Goal: Task Accomplishment & Management: Manage account settings

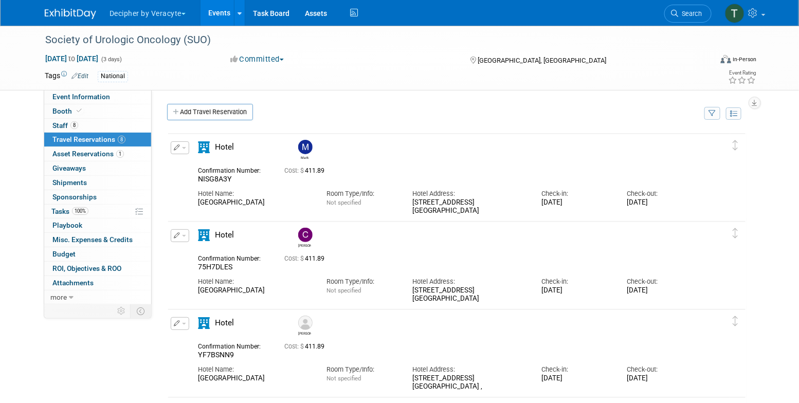
click at [227, 12] on link "Events" at bounding box center [219, 13] width 38 height 26
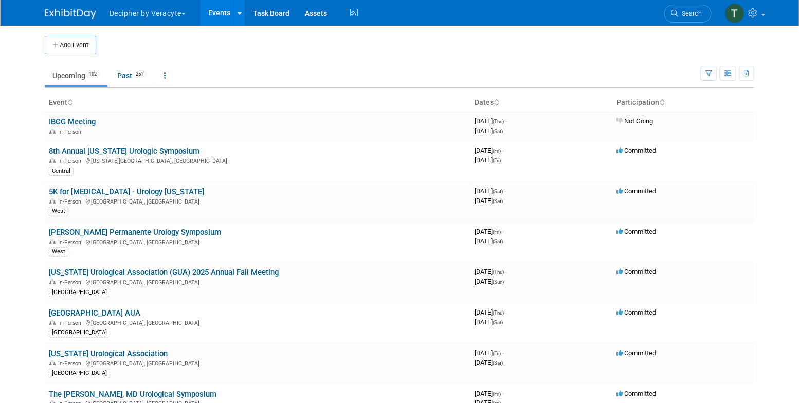
scroll to position [1930, 0]
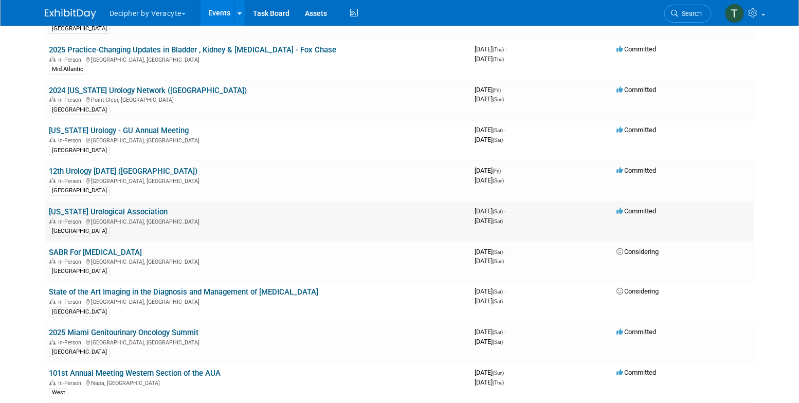
click at [146, 207] on link "[US_STATE] Urological Association" at bounding box center [108, 211] width 119 height 9
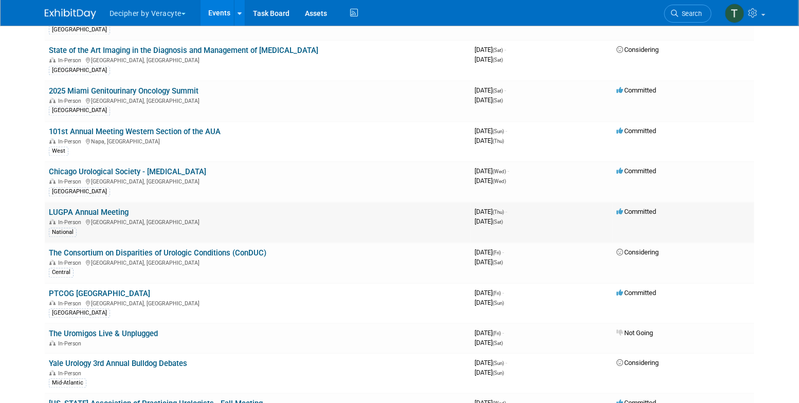
click at [107, 208] on link "LUGPA Annual Meeting" at bounding box center [89, 212] width 80 height 9
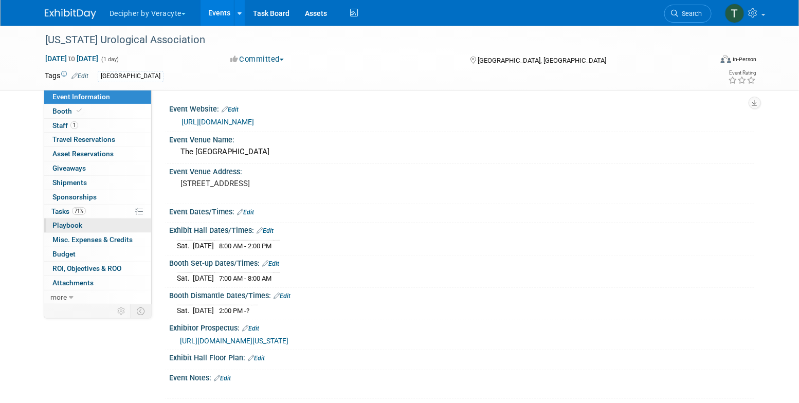
click at [100, 221] on link "0 Playbook 0" at bounding box center [97, 225] width 107 height 14
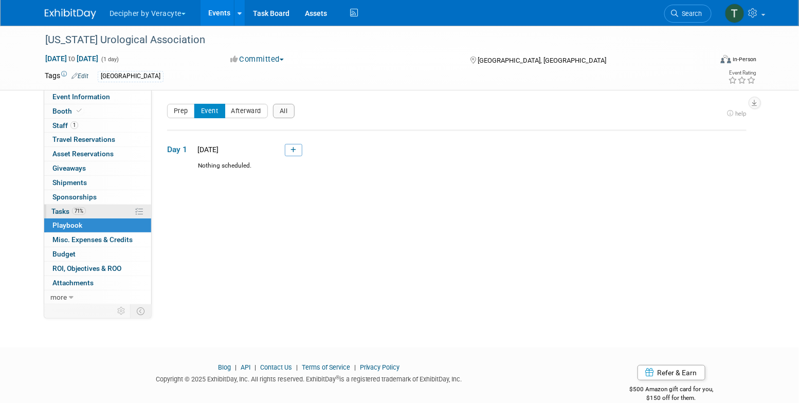
click at [99, 214] on link "71% Tasks 71%" at bounding box center [97, 212] width 107 height 14
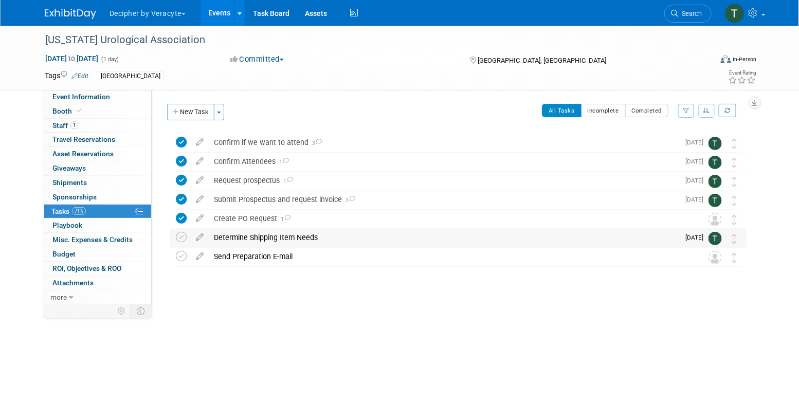
click at [251, 239] on div "Determine Shipping Item Needs" at bounding box center [444, 237] width 470 height 17
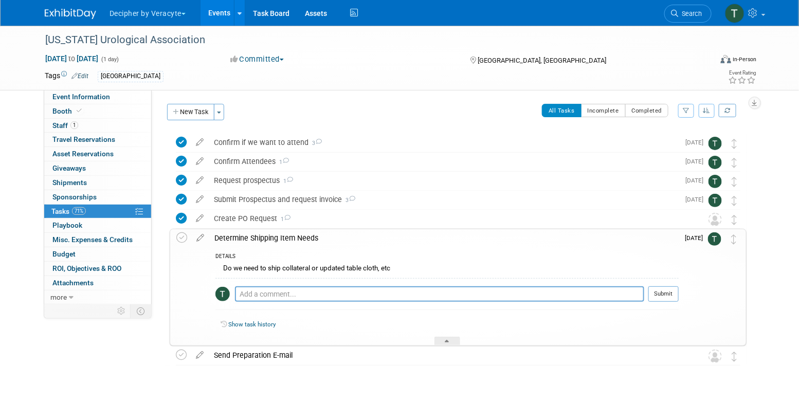
click at [251, 239] on div "Determine Shipping Item Needs" at bounding box center [443, 237] width 469 height 17
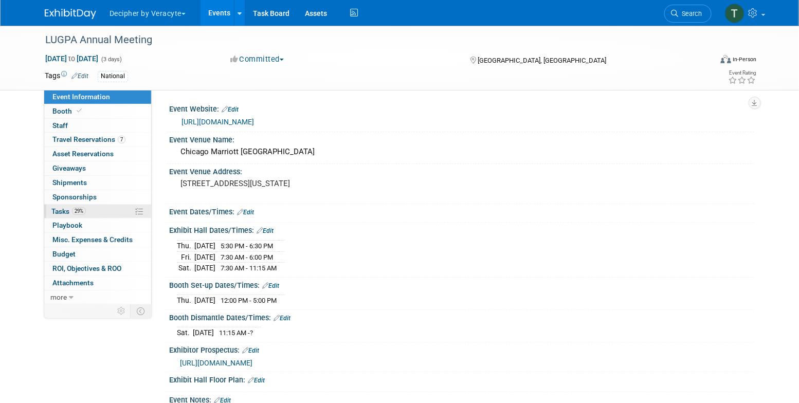
click at [93, 205] on link "29% Tasks 29%" at bounding box center [97, 212] width 107 height 14
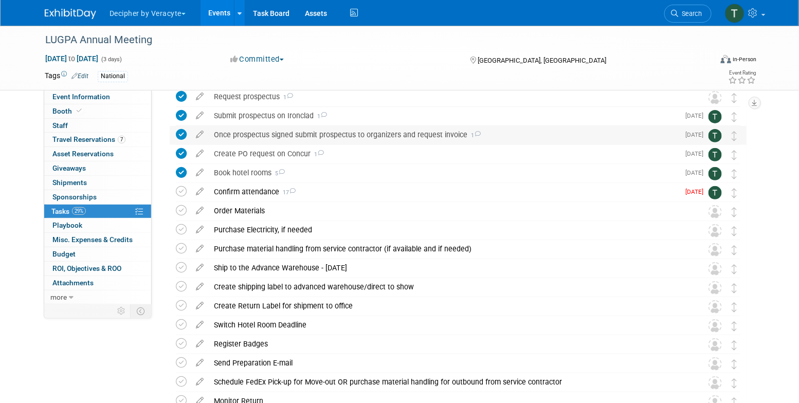
scroll to position [46, 0]
click at [314, 191] on div "Confirm attendance 17" at bounding box center [444, 190] width 470 height 17
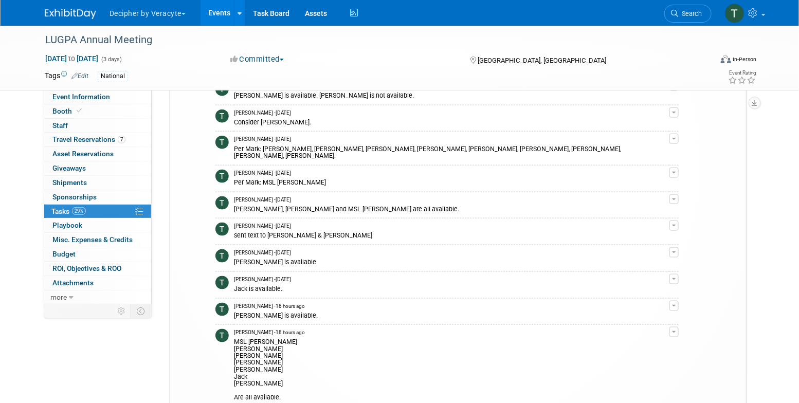
scroll to position [417, 0]
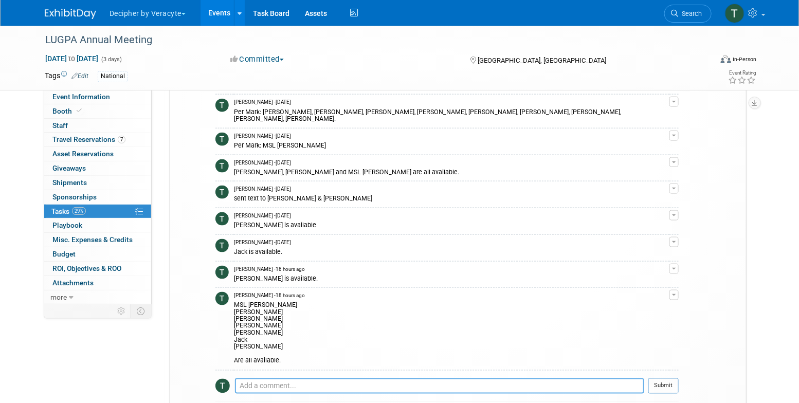
click at [339, 378] on textarea at bounding box center [439, 385] width 409 height 15
type textarea "Chris Cowan is also available."
click at [666, 378] on button "Submit" at bounding box center [663, 385] width 30 height 15
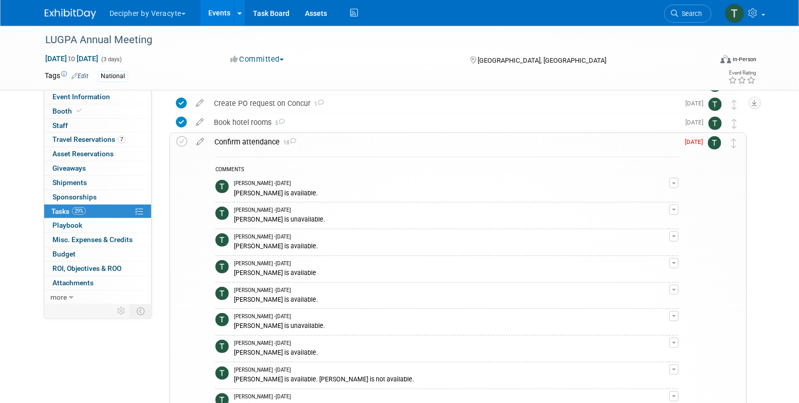
scroll to position [93, 0]
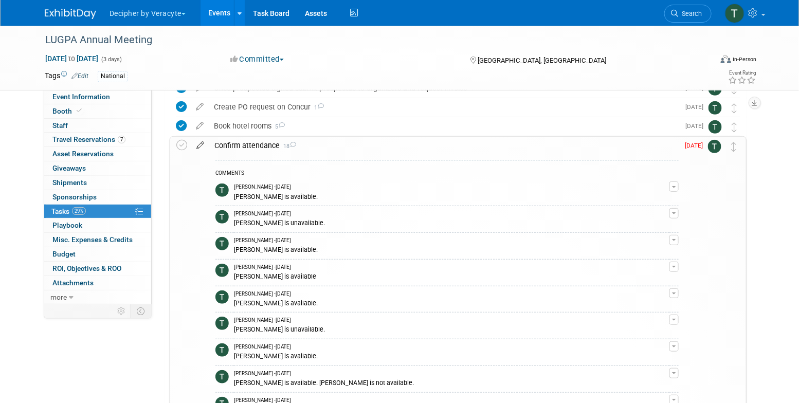
click at [203, 144] on icon at bounding box center [200, 143] width 18 height 13
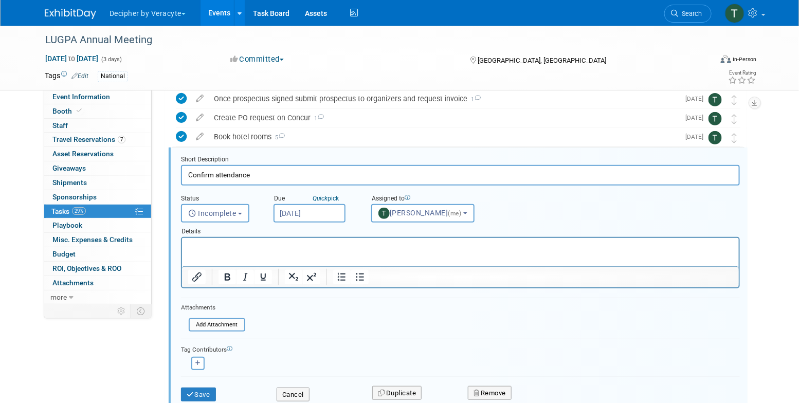
scroll to position [78, 0]
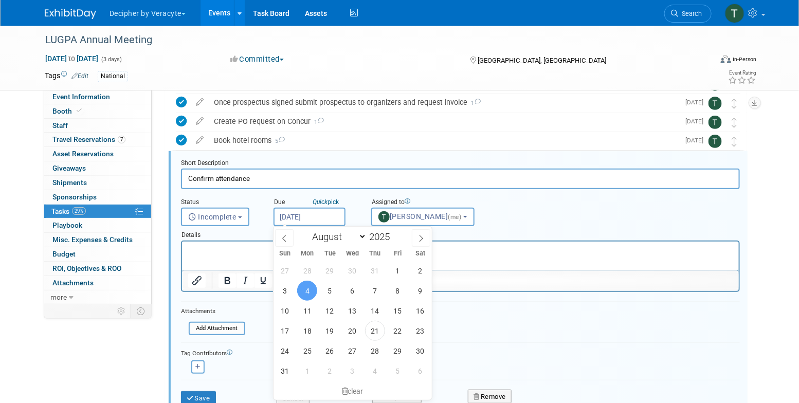
click at [337, 215] on input "Aug 4, 2025" at bounding box center [309, 217] width 72 height 19
click at [402, 374] on span "5" at bounding box center [398, 371] width 20 height 20
type input "Sep 5, 2025"
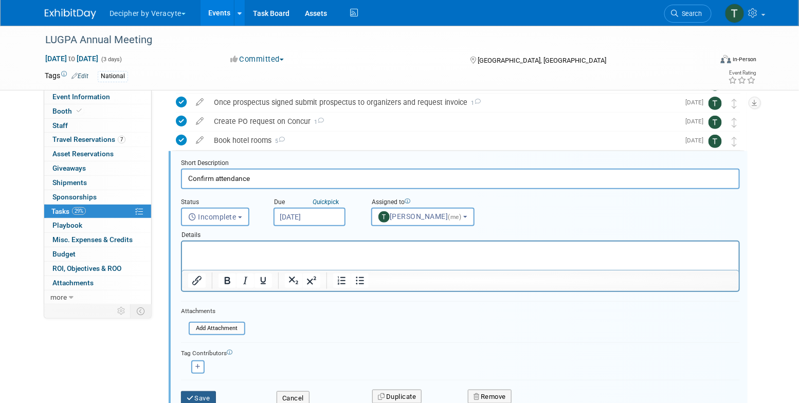
click at [207, 397] on button "Save" at bounding box center [198, 398] width 35 height 14
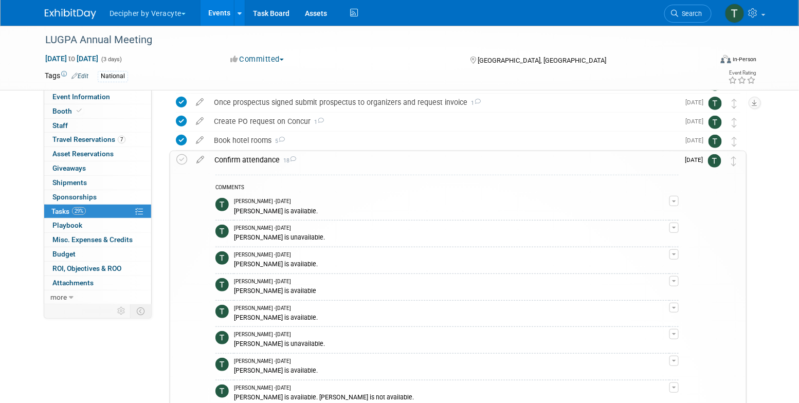
click at [218, 22] on link "Events" at bounding box center [219, 13] width 38 height 26
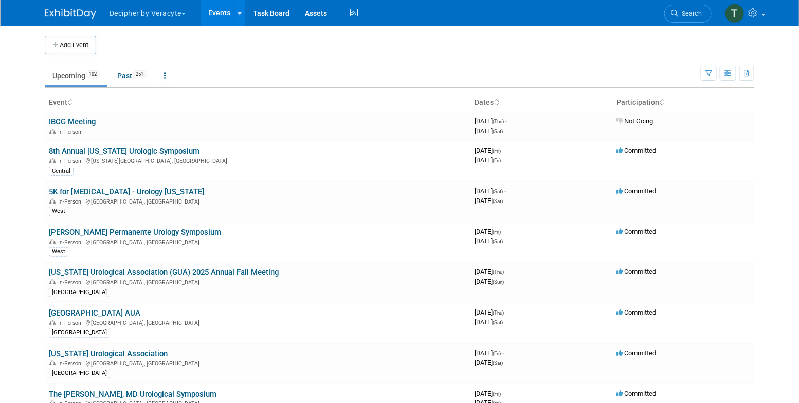
click at [124, 63] on td "Upcoming 102 Past 251 All Events 353 Past and Upcoming Grouped Annually Events …" at bounding box center [373, 70] width 656 height 33
click at [129, 66] on link "Past 251" at bounding box center [131, 76] width 45 height 20
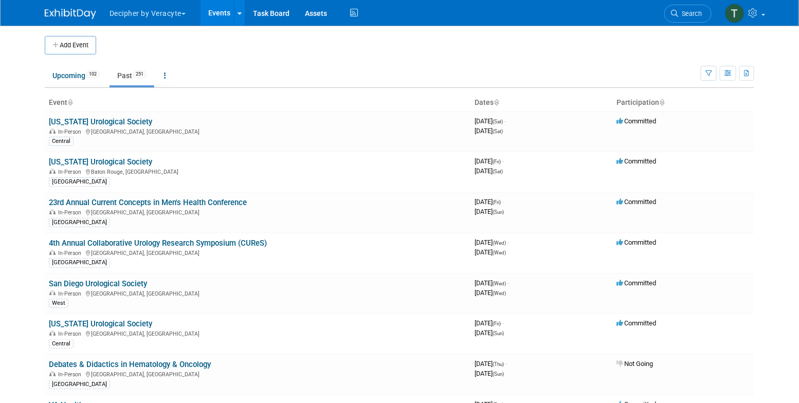
click at [129, 73] on link "Past 251" at bounding box center [131, 76] width 45 height 20
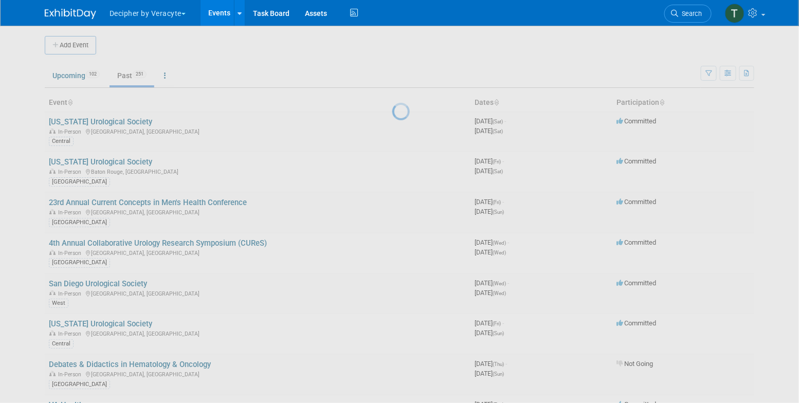
click at [392, 73] on div at bounding box center [399, 201] width 14 height 403
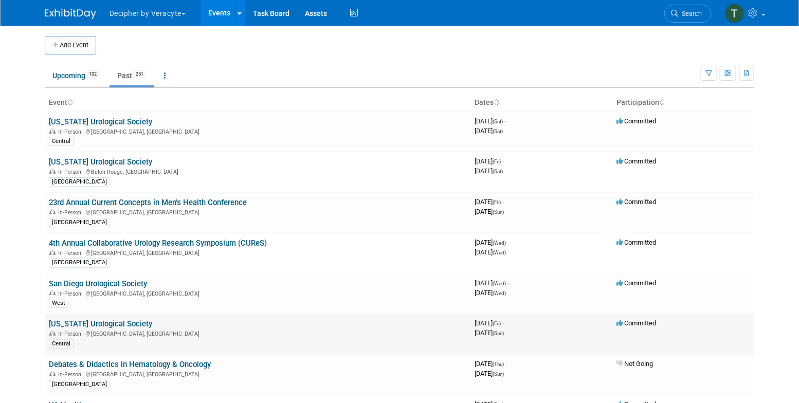
click at [95, 319] on link "[US_STATE] Urological Society" at bounding box center [100, 323] width 103 height 9
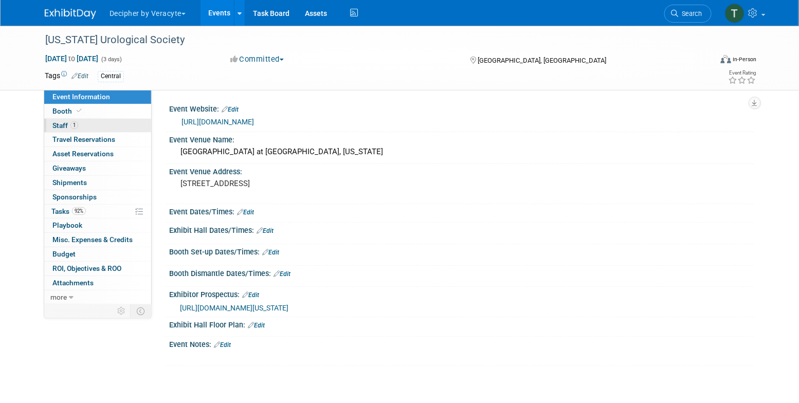
click at [122, 122] on link "1 Staff 1" at bounding box center [97, 126] width 107 height 14
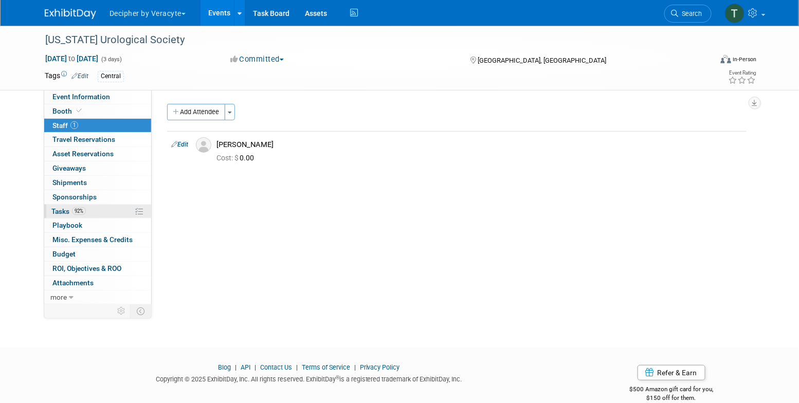
click at [105, 209] on link "92% Tasks 92%" at bounding box center [97, 212] width 107 height 14
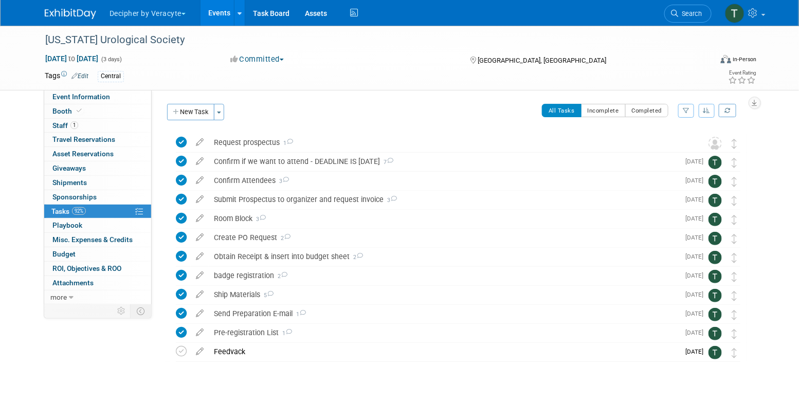
click at [203, 11] on link "Events" at bounding box center [219, 13] width 38 height 26
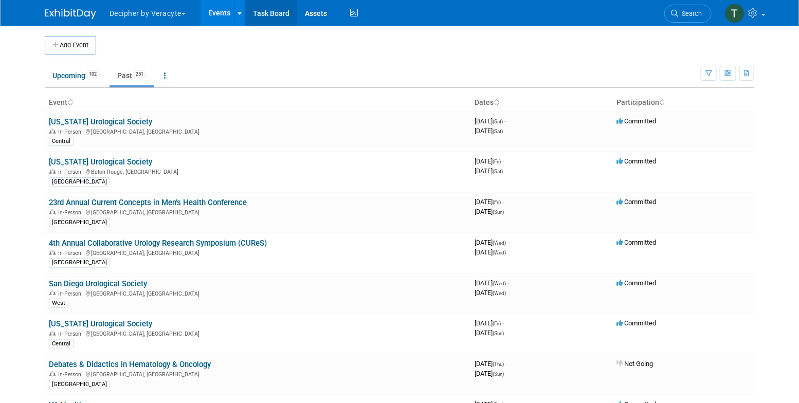
click at [278, 17] on link "Task Board" at bounding box center [271, 13] width 52 height 26
